Goal: Task Accomplishment & Management: Manage account settings

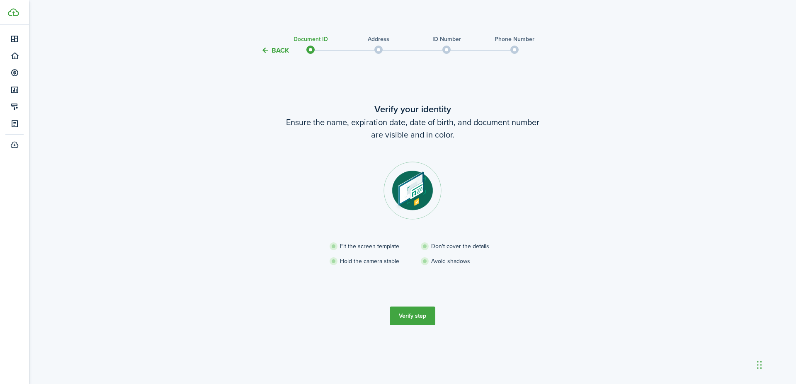
click at [410, 317] on button "Verify step" at bounding box center [413, 316] width 46 height 19
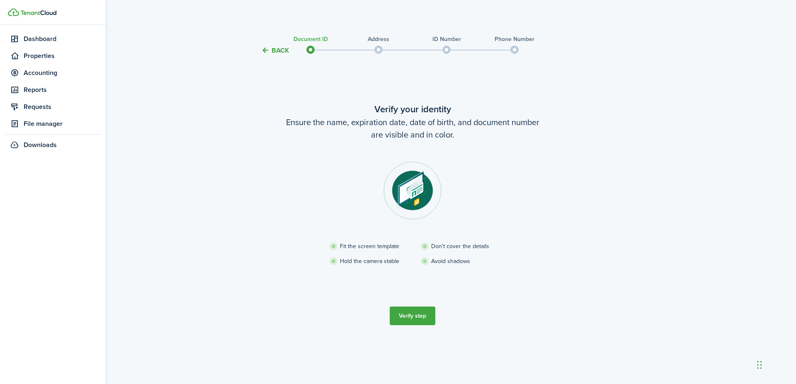
click at [16, 13] on img at bounding box center [13, 12] width 11 height 8
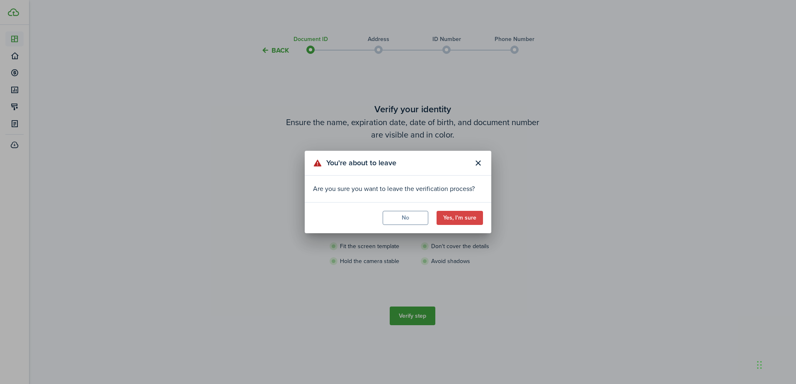
click at [477, 160] on button "Close modal" at bounding box center [478, 163] width 14 height 14
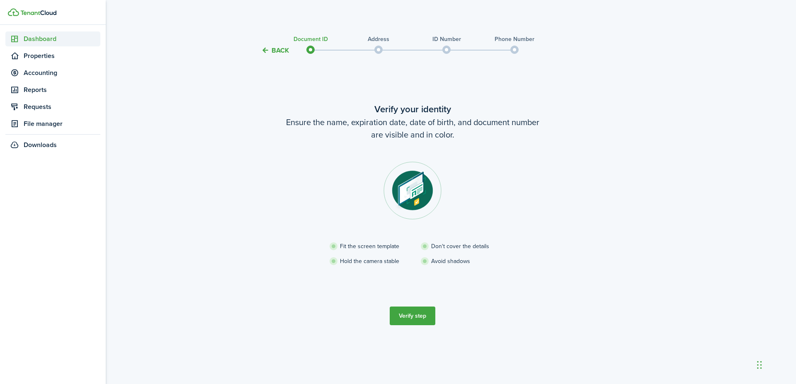
click at [35, 38] on span "Dashboard" at bounding box center [62, 39] width 77 height 10
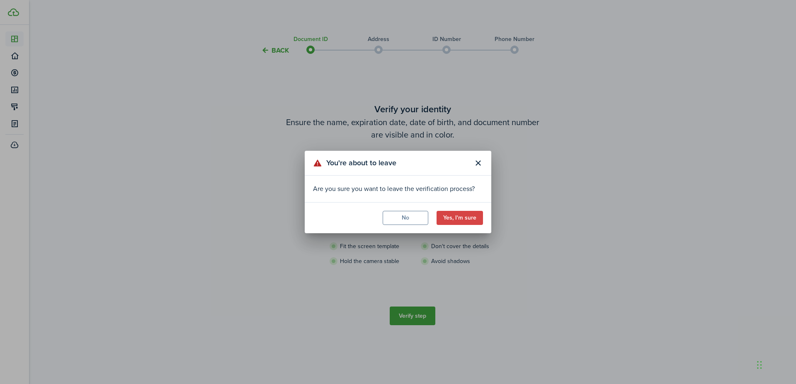
click at [457, 221] on button "Yes, I'm sure" at bounding box center [459, 218] width 46 height 14
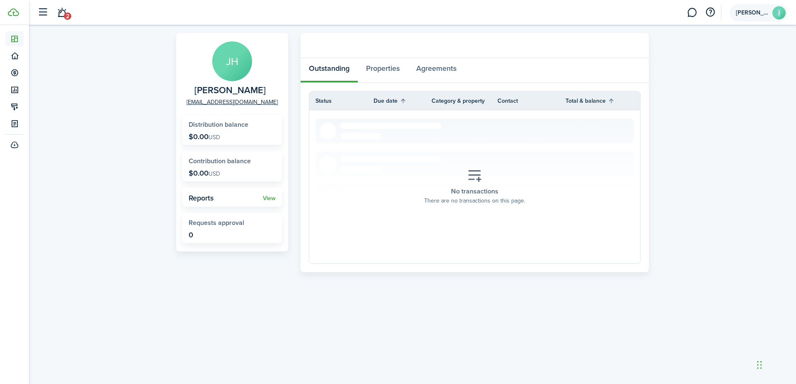
click at [774, 16] on account-user-avatar "[PERSON_NAME]" at bounding box center [758, 12] width 58 height 17
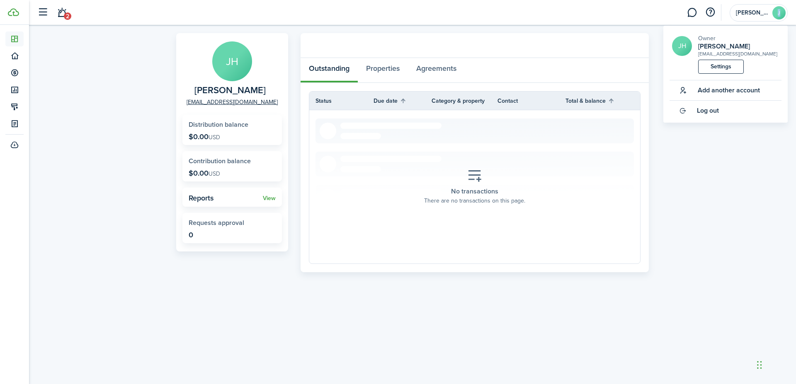
click at [709, 112] on span "Log out" at bounding box center [708, 110] width 22 height 7
